Goal: Find specific page/section: Find specific page/section

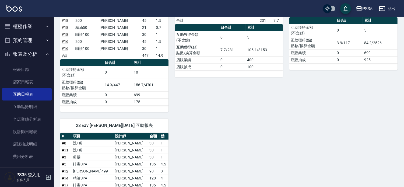
scroll to position [120, 0]
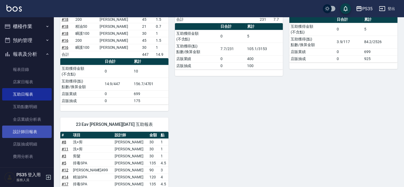
click at [41, 132] on link "設計師日報表" at bounding box center [27, 131] width 50 height 12
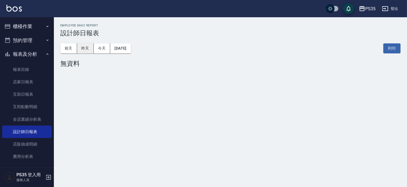
click at [82, 50] on button "昨天" at bounding box center [85, 48] width 17 height 10
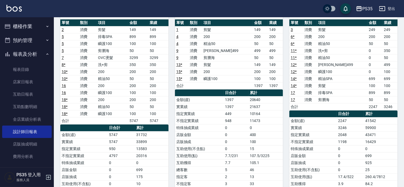
scroll to position [60, 0]
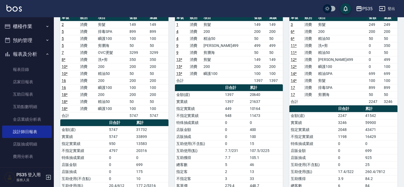
click at [302, 118] on td "金額(虛)" at bounding box center [312, 115] width 47 height 7
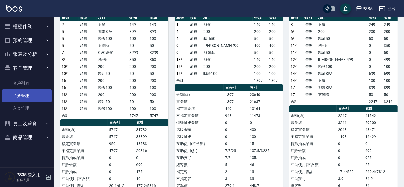
scroll to position [60, 0]
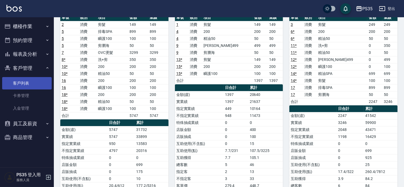
click at [38, 85] on link "客戶列表" at bounding box center [27, 83] width 50 height 12
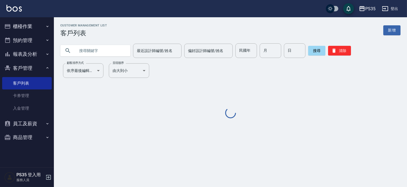
click at [92, 49] on input "text" at bounding box center [100, 50] width 51 height 15
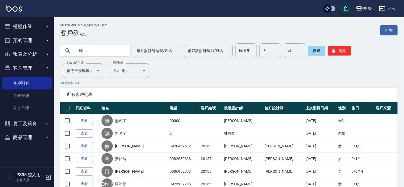
type input "陳"
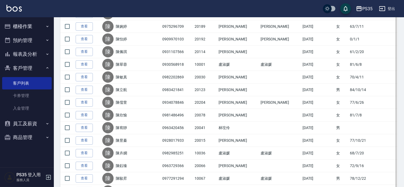
scroll to position [209, 0]
